Goal: Information Seeking & Learning: Learn about a topic

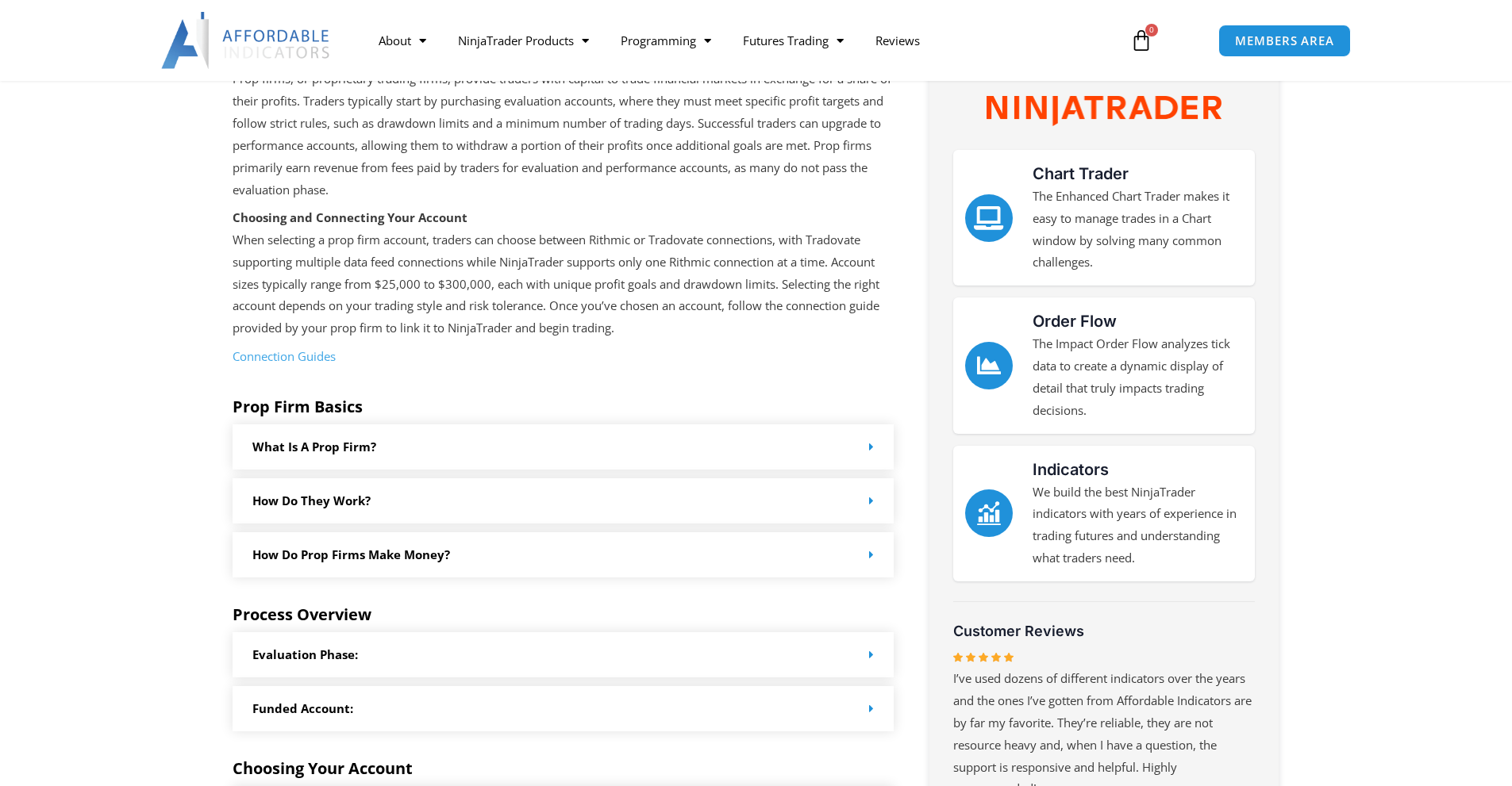
click at [315, 356] on link "Connection Guides" at bounding box center [284, 356] width 103 height 16
click at [161, 351] on section "Prop firms, or proprietary trading firms, provide traders with capital to trade…" at bounding box center [756, 632] width 1512 height 1129
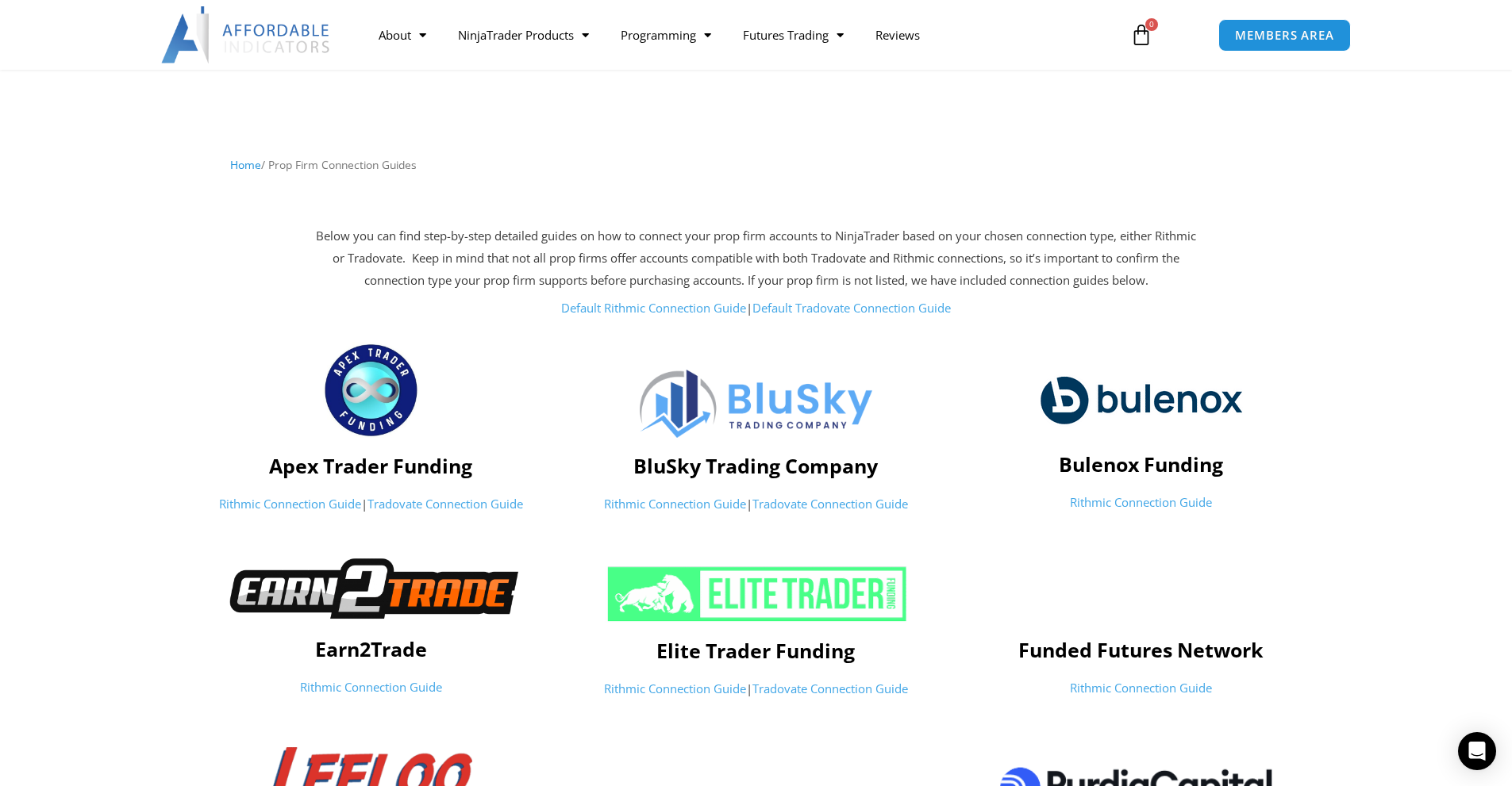
scroll to position [79, 0]
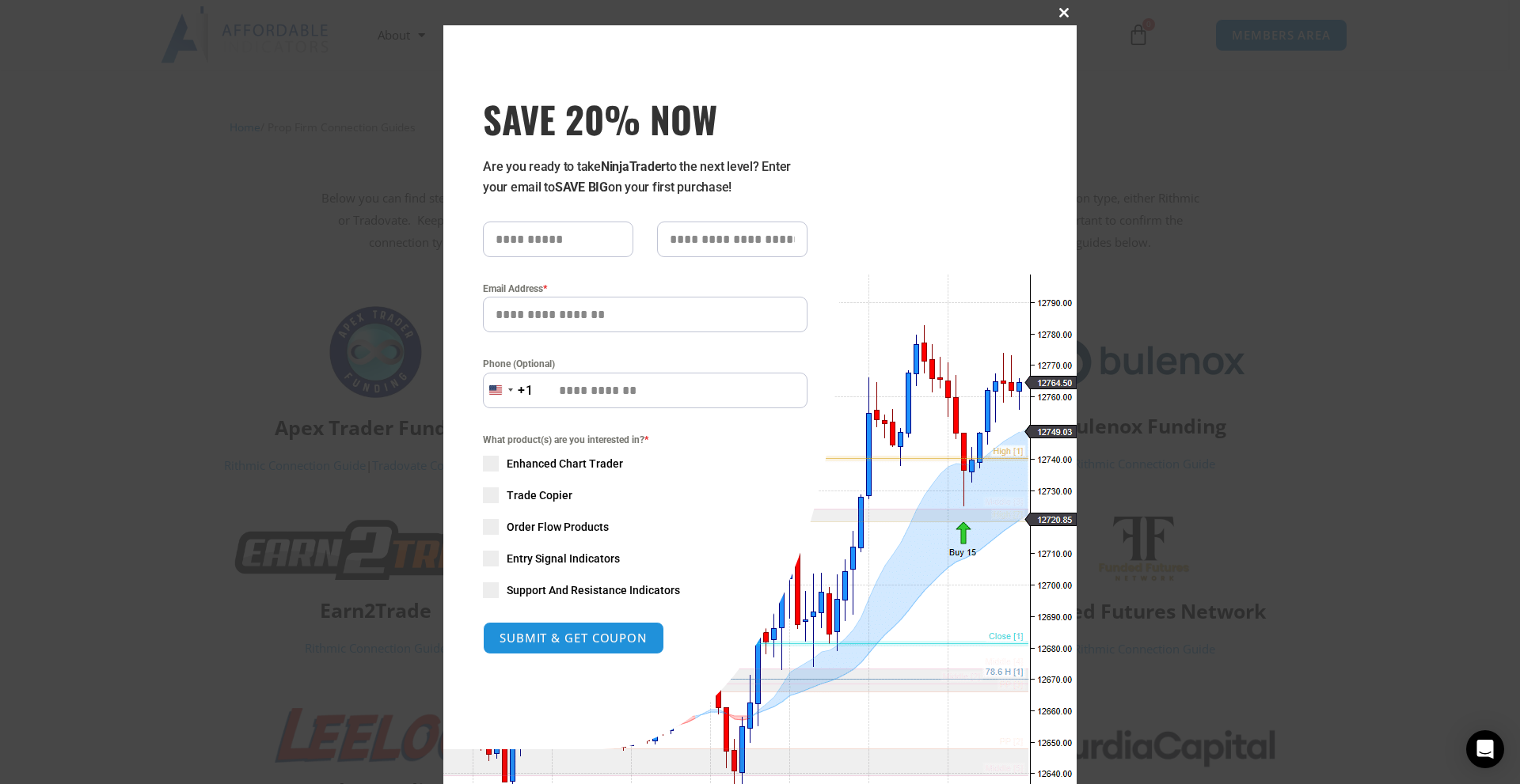
click at [1056, 10] on span "SAVE 20% NOW popup" at bounding box center [1064, 13] width 26 height 9
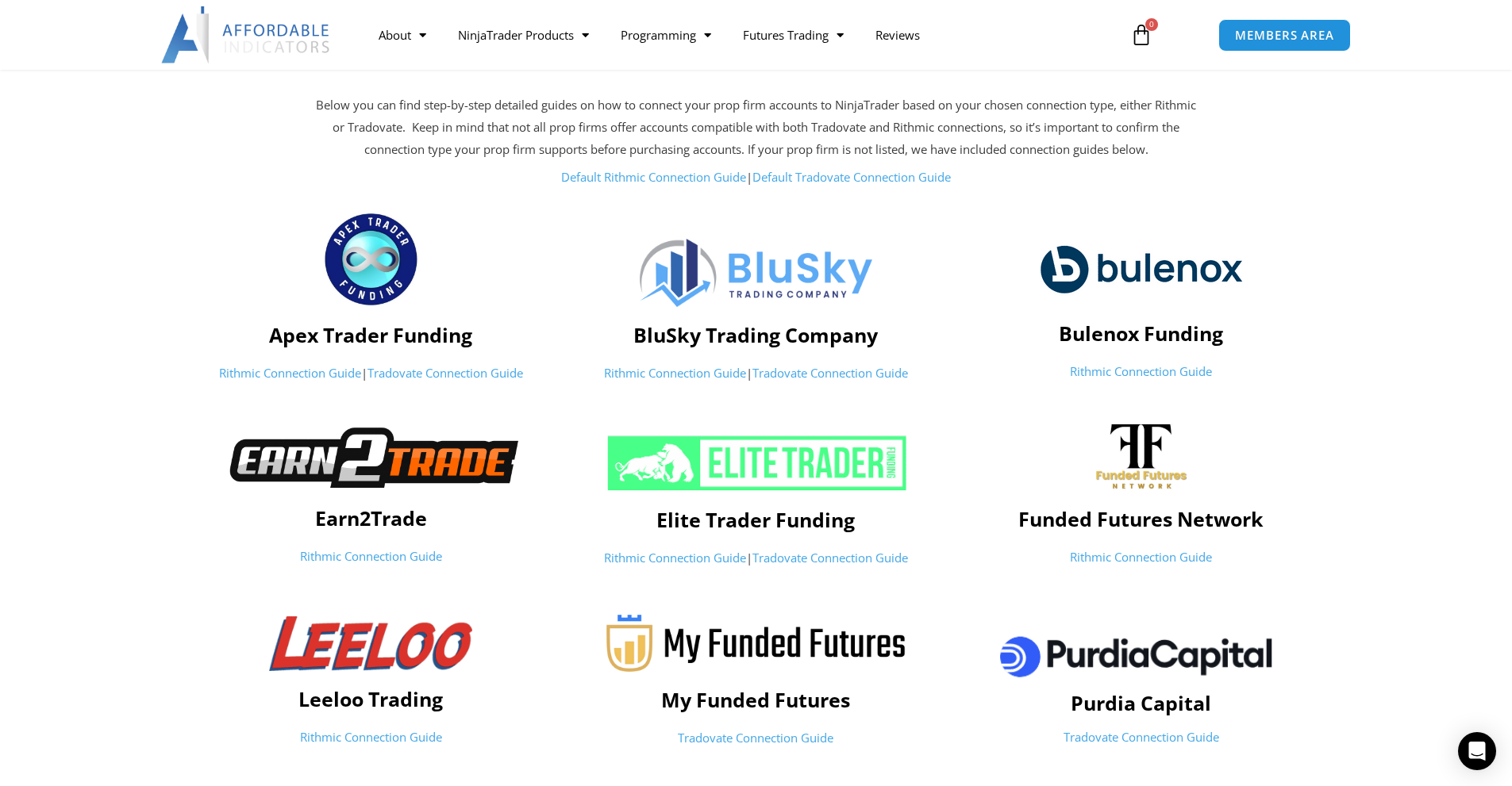
scroll to position [159, 0]
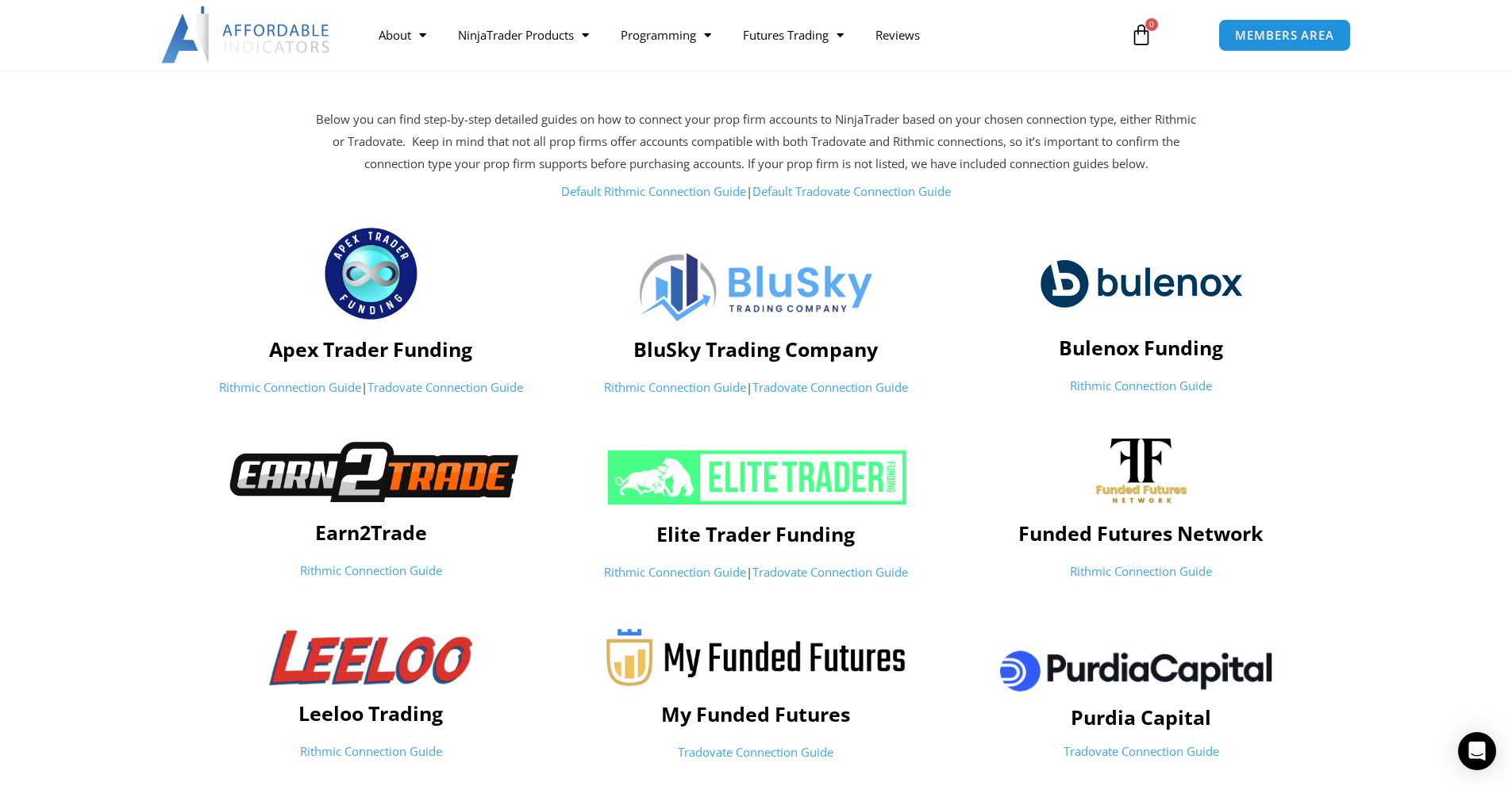
click at [188, 32] on img at bounding box center [246, 35] width 171 height 57
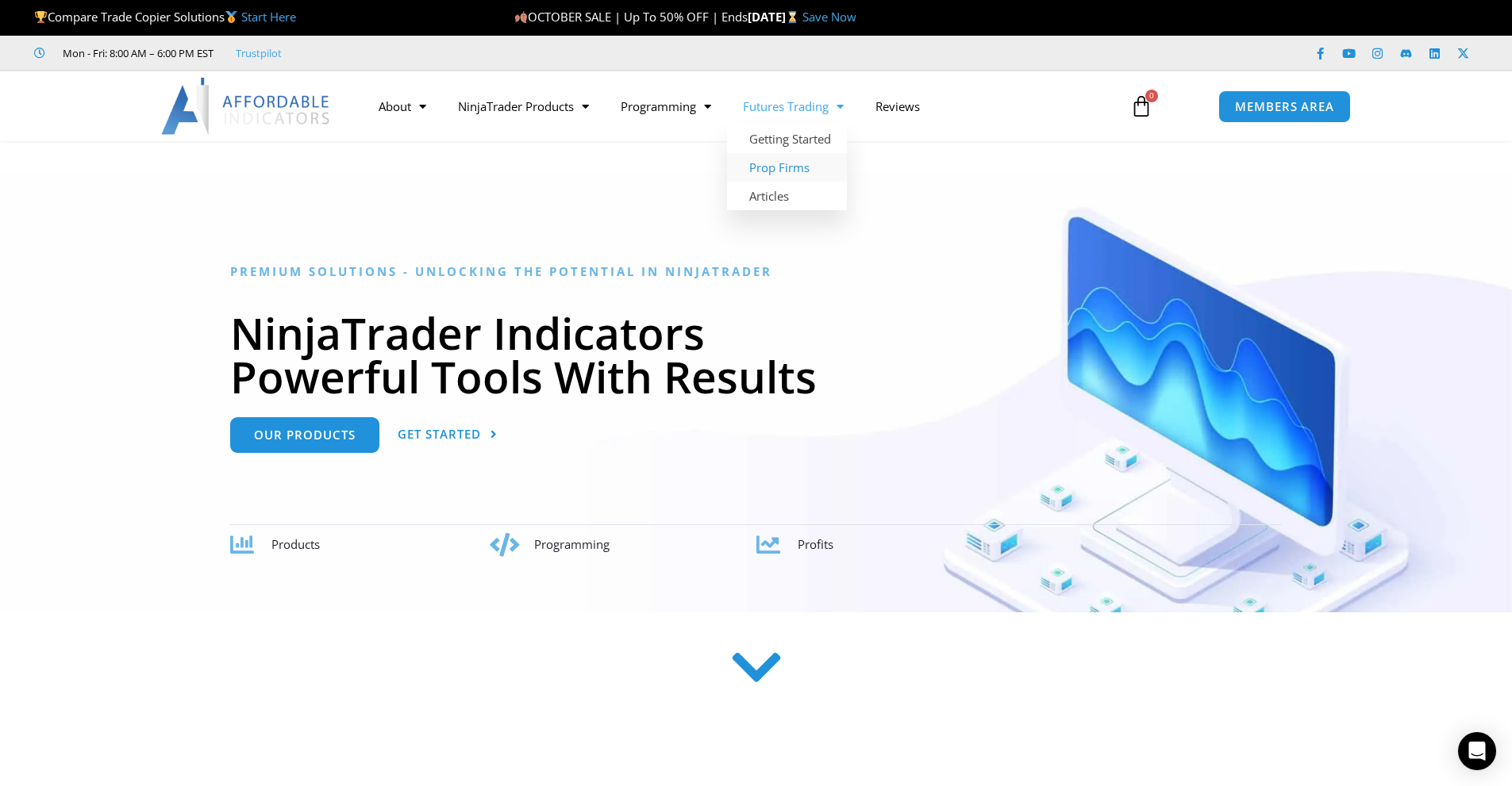
click at [775, 165] on link "Prop Firms" at bounding box center [786, 167] width 120 height 28
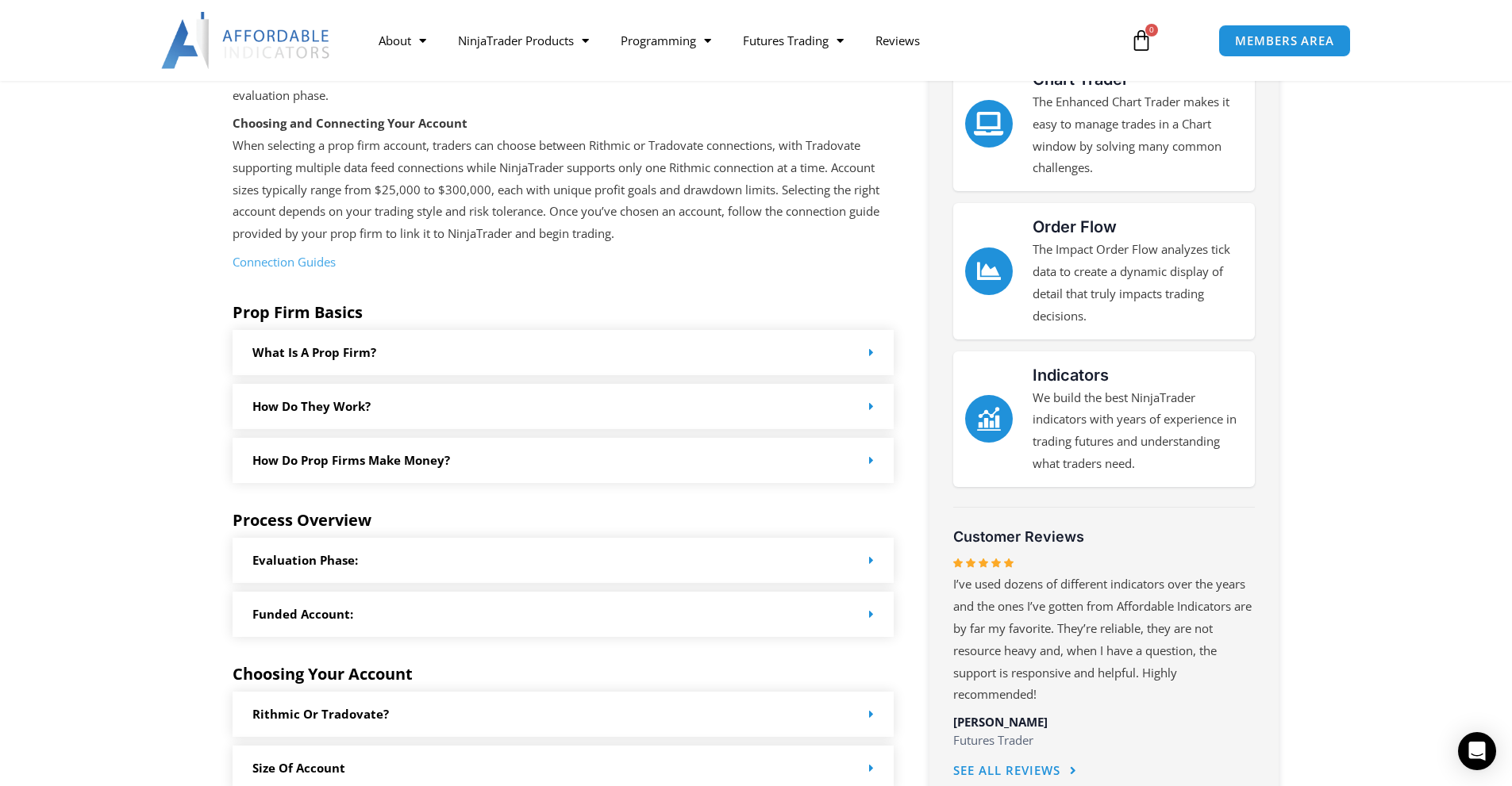
scroll to position [159, 0]
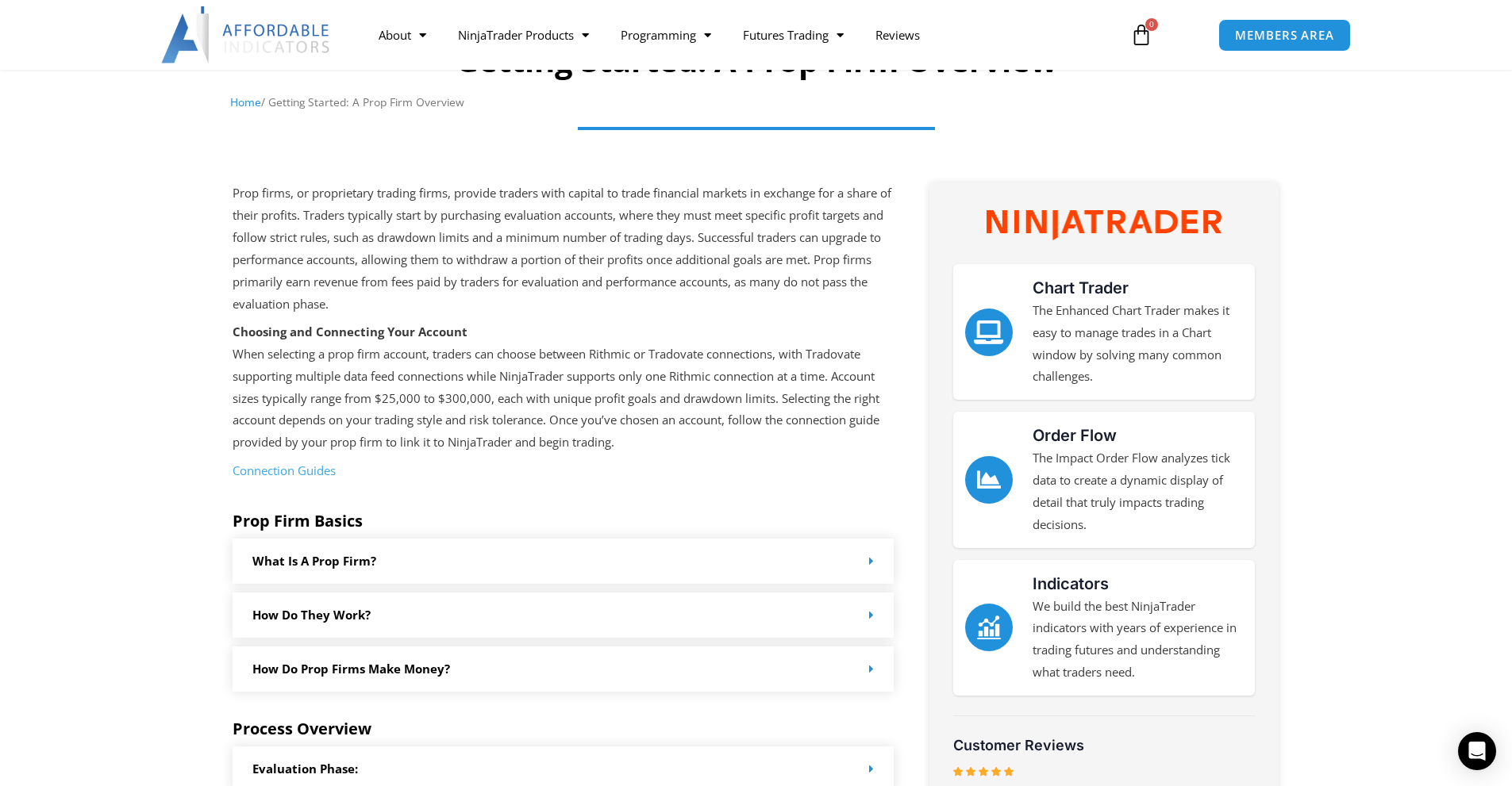
click at [301, 468] on link "Connection Guides" at bounding box center [284, 470] width 103 height 16
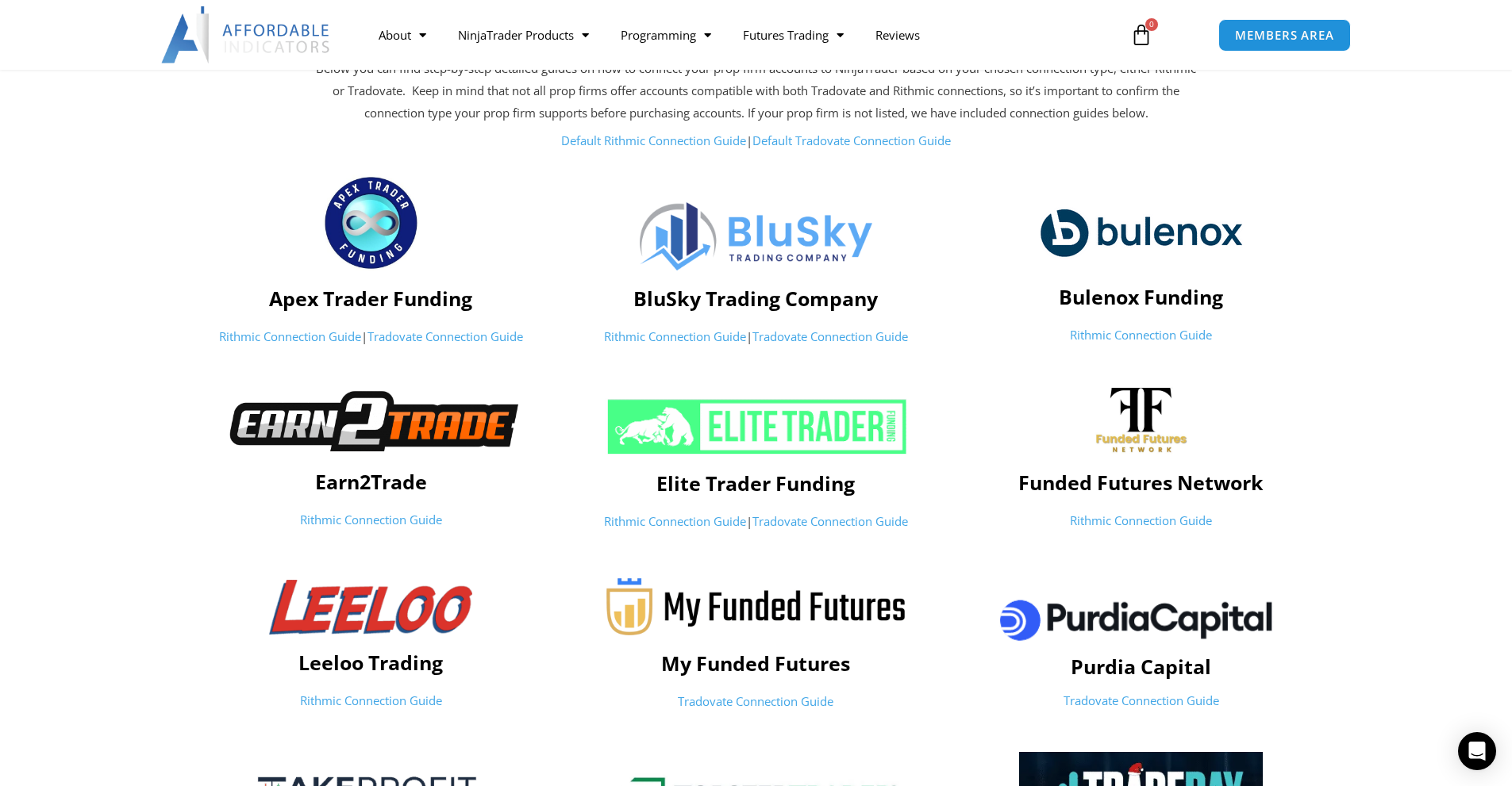
scroll to position [238, 0]
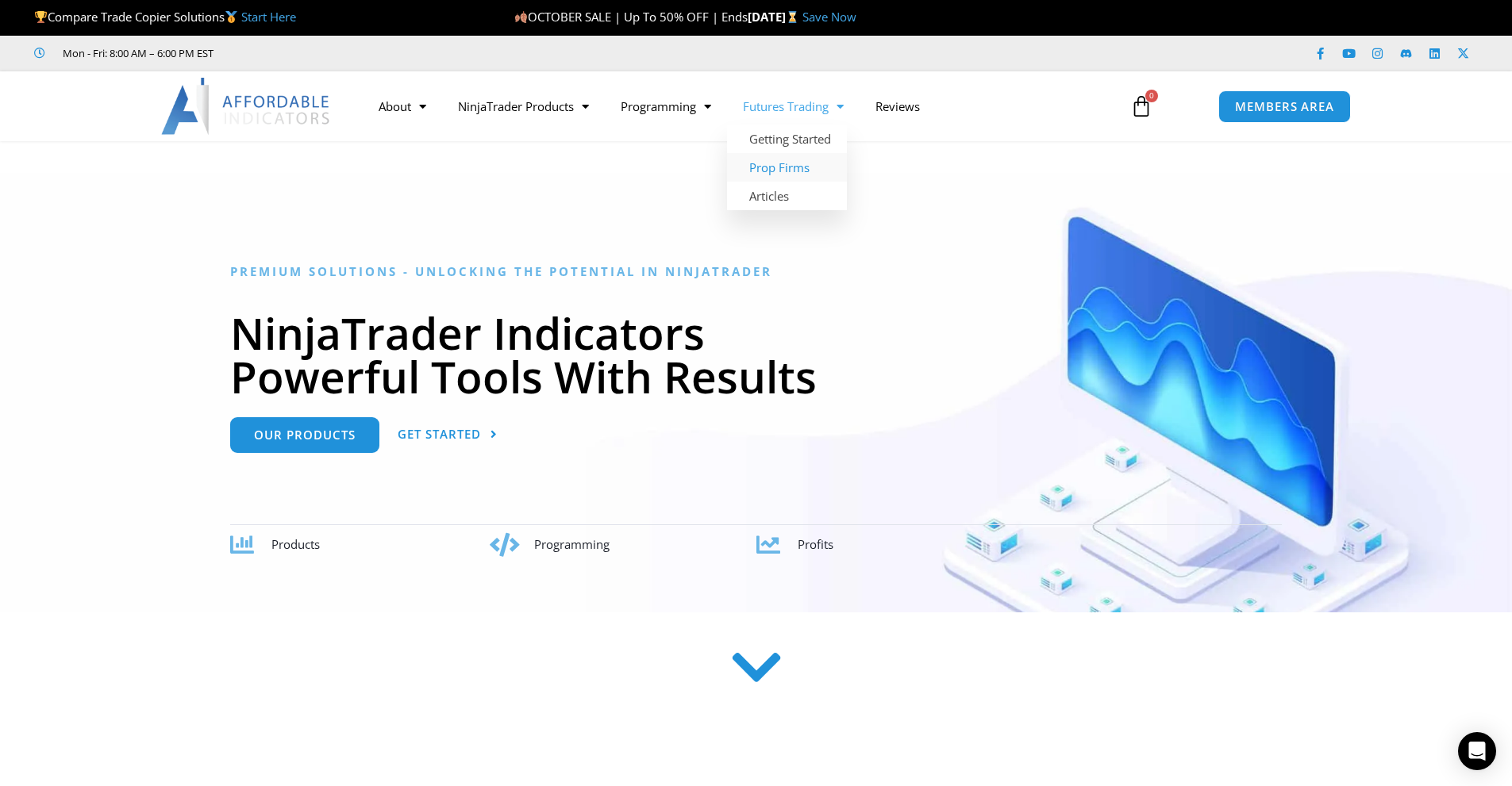
click at [773, 167] on link "Prop Firms" at bounding box center [786, 167] width 120 height 28
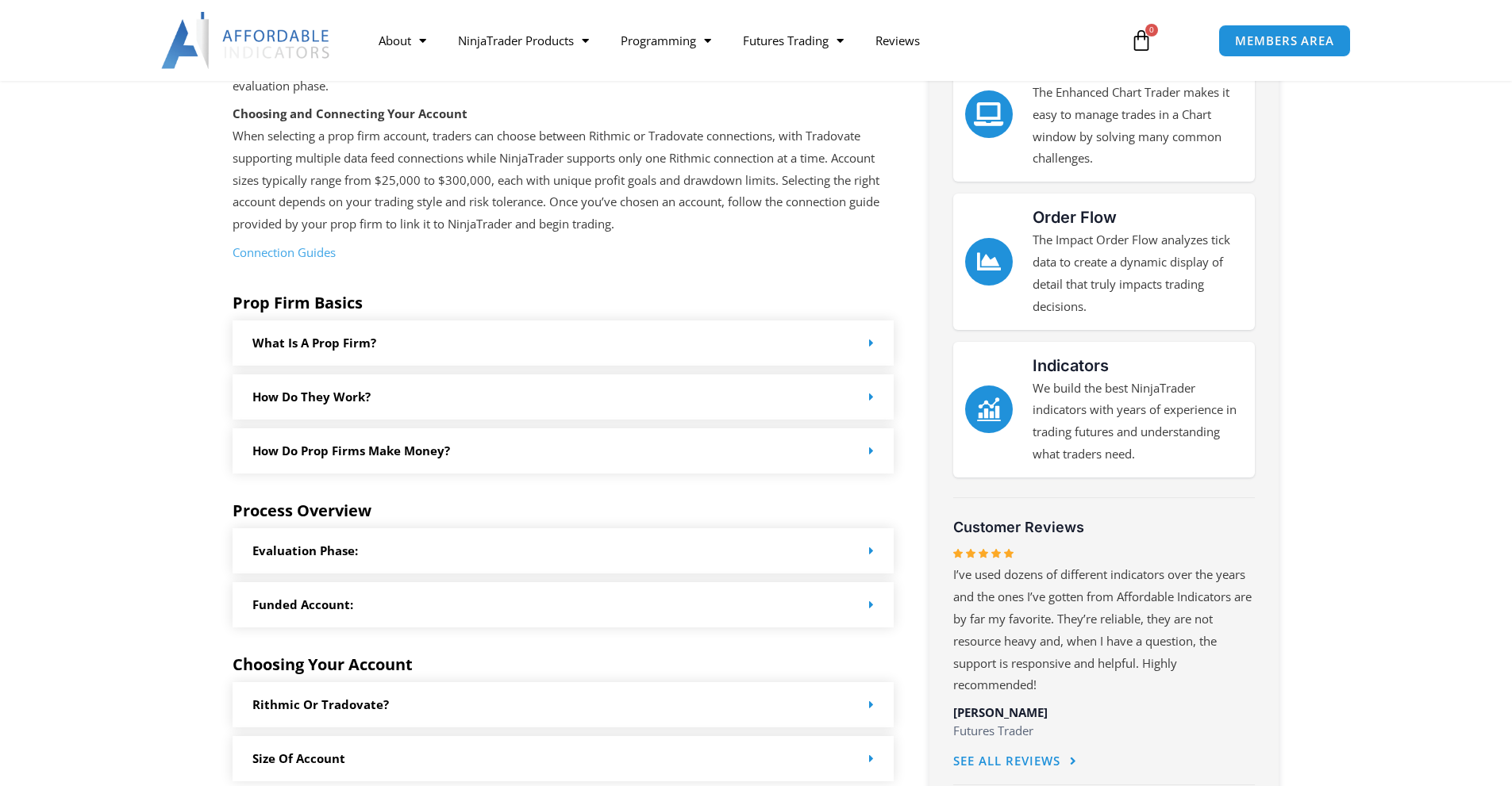
scroll to position [159, 0]
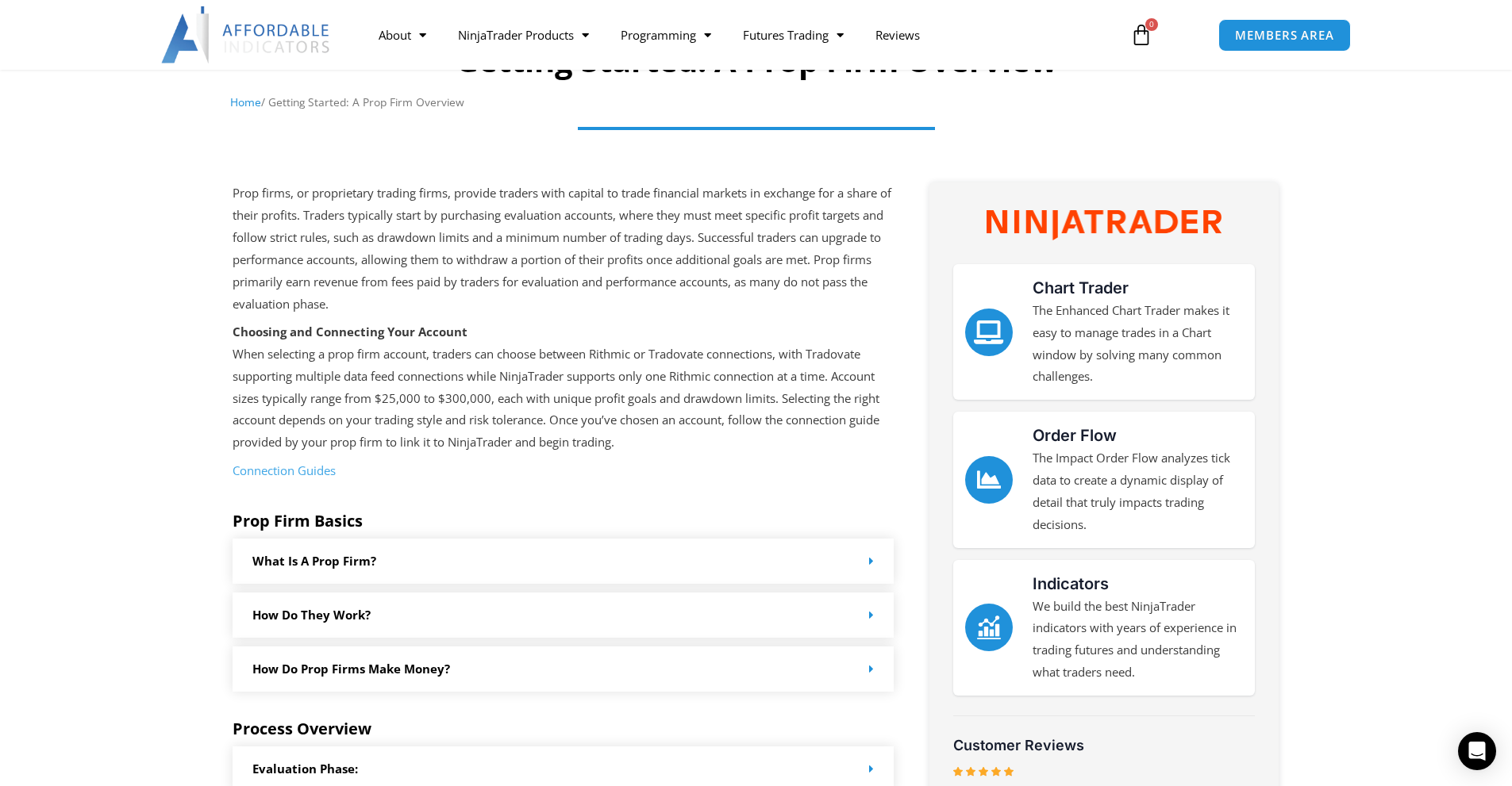
click at [290, 470] on link "Connection Guides" at bounding box center [284, 470] width 103 height 16
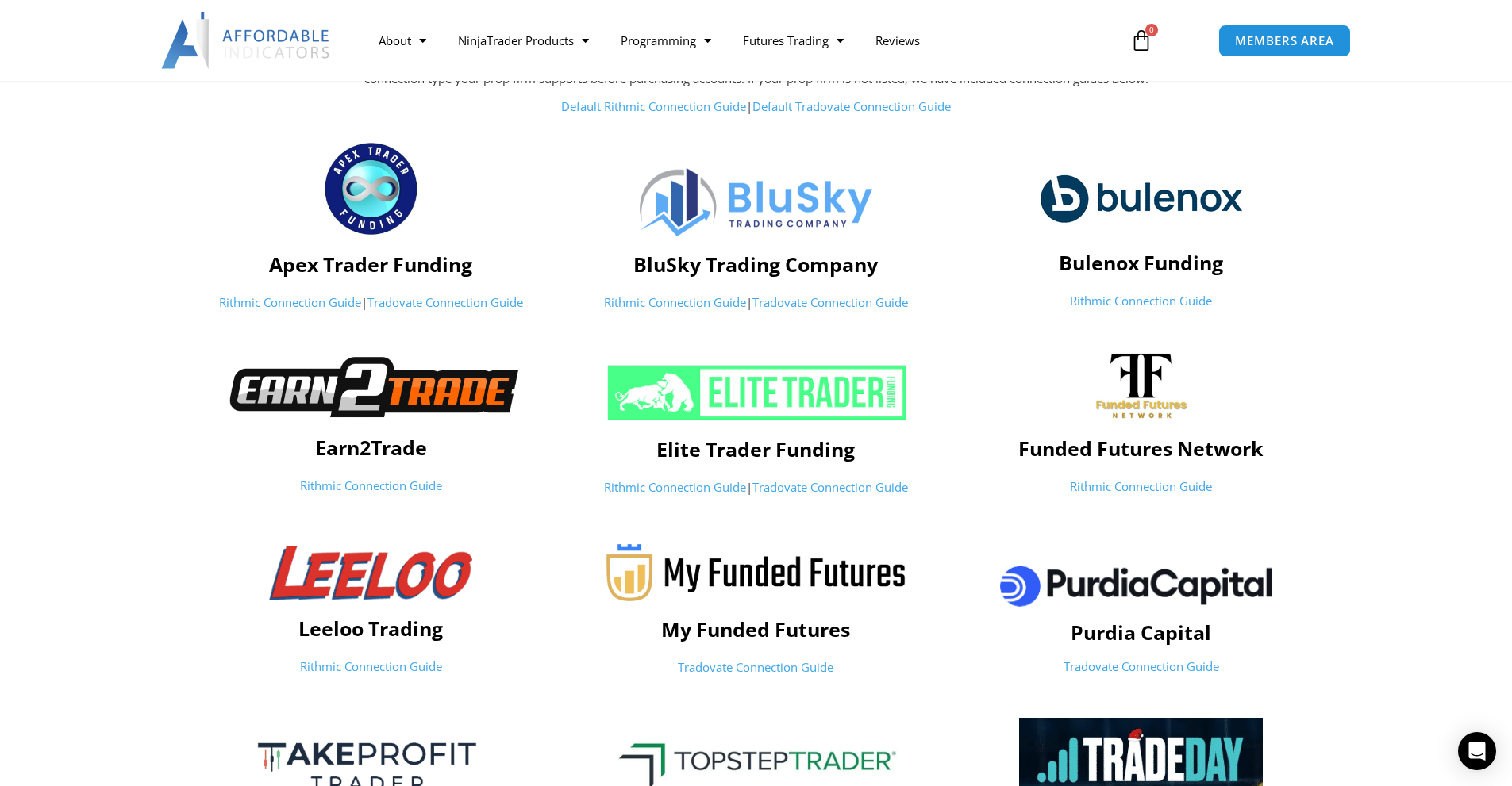
scroll to position [159, 0]
